Goal: Task Accomplishment & Management: Manage account settings

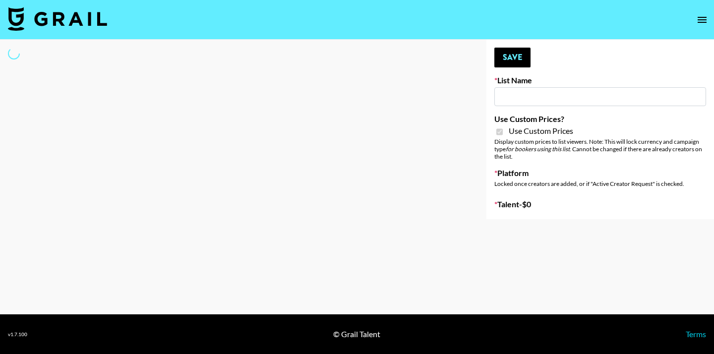
type input "Grace Club"
checkbox input "true"
select select "Brand"
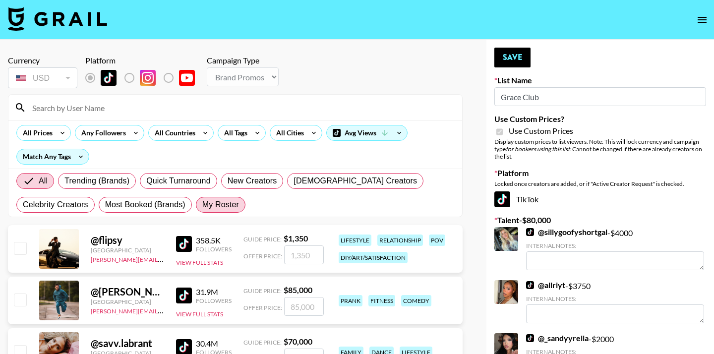
click at [215, 205] on span "My Roster" at bounding box center [220, 205] width 37 height 12
click at [202, 205] on input "My Roster" at bounding box center [202, 205] width 0 height 0
radio input "true"
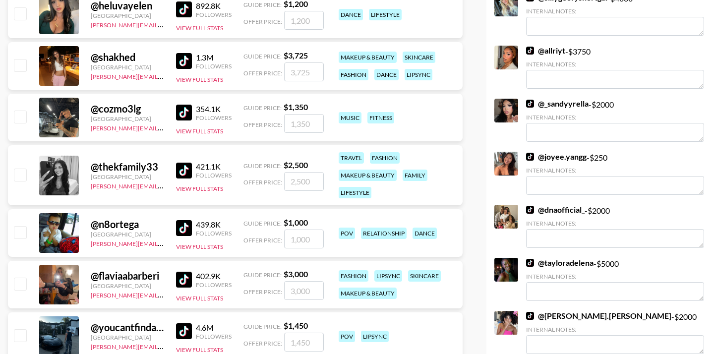
scroll to position [236, 0]
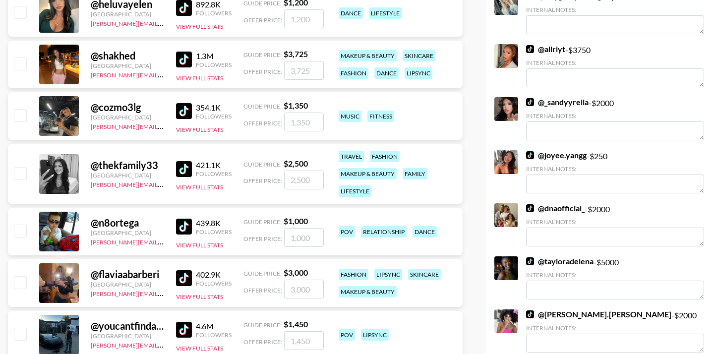
click at [17, 172] on input "checkbox" at bounding box center [20, 173] width 12 height 12
checkbox input "true"
type input "2500"
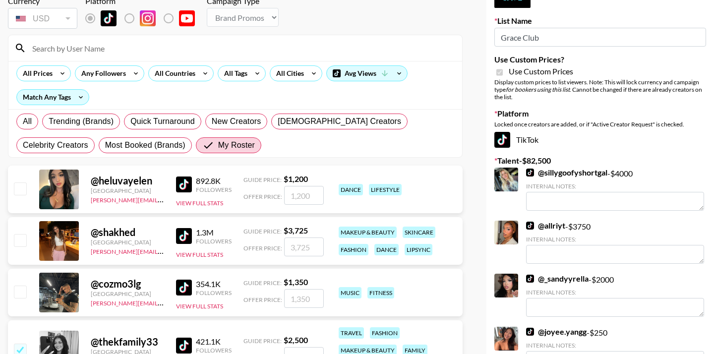
scroll to position [0, 0]
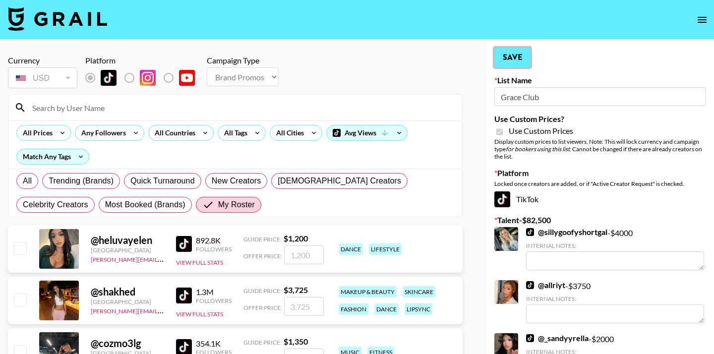
click at [505, 58] on button "Save" at bounding box center [512, 58] width 36 height 20
